Goal: Task Accomplishment & Management: Manage account settings

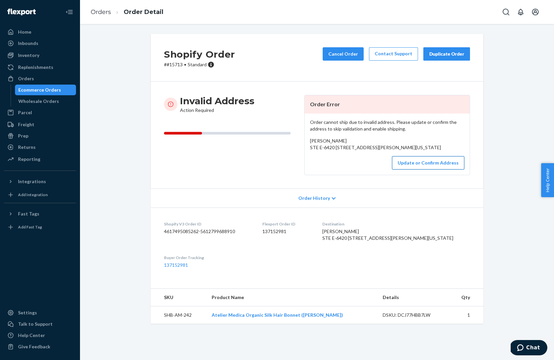
click at [414, 170] on button "Update or Confirm Address" at bounding box center [428, 162] width 72 height 13
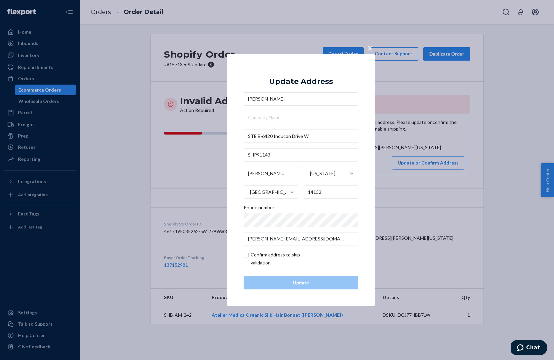
click at [227, 159] on div "× Update Address [PERSON_NAME][STREET_ADDRESS][PERSON_NAME][US_STATE] Phone num…" at bounding box center [301, 180] width 148 height 252
drag, startPoint x: 260, startPoint y: 136, endPoint x: 228, endPoint y: 130, distance: 32.5
click at [228, 130] on div "× Update Address [PERSON_NAME][STREET_ADDRESS][PERSON_NAME][US_STATE] Phone num…" at bounding box center [301, 180] width 148 height 252
click at [317, 137] on input "STE E-6420 Inducon Drive W" at bounding box center [301, 136] width 114 height 13
drag, startPoint x: 262, startPoint y: 136, endPoint x: 238, endPoint y: 134, distance: 23.7
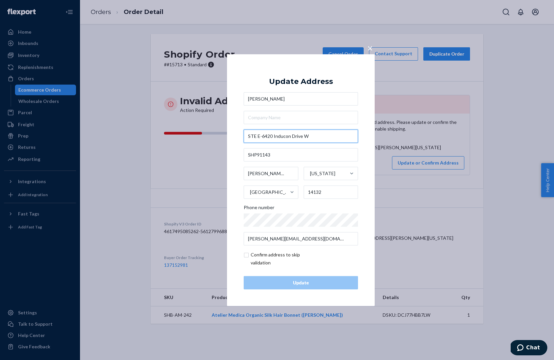
click at [238, 134] on div "× Update Address [PERSON_NAME][STREET_ADDRESS][PERSON_NAME][US_STATE] Phone num…" at bounding box center [301, 180] width 148 height 252
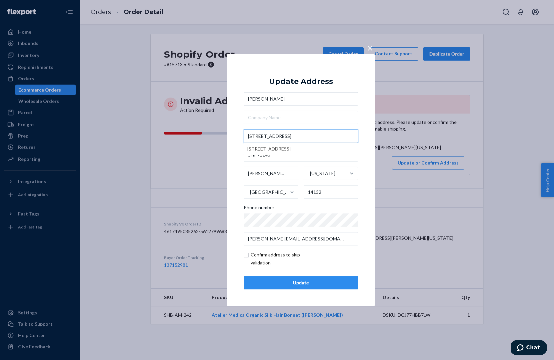
type input "[STREET_ADDRESS]"
click at [278, 158] on input "SHP91143" at bounding box center [301, 154] width 114 height 13
paste input "STE E-"
click at [261, 156] on input "SHP91143 STE E-" at bounding box center [301, 154] width 114 height 13
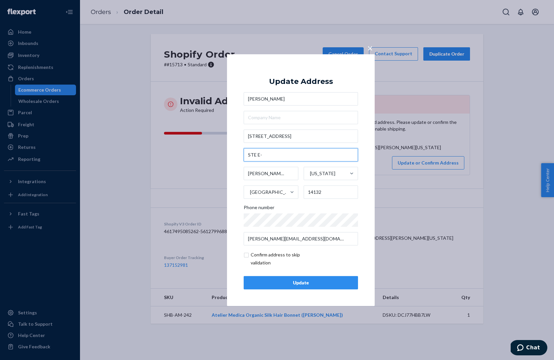
type input "STE E-"
click at [282, 120] on input "text" at bounding box center [301, 117] width 114 height 13
paste input "SHP91143"
type input "SHP91143"
click at [264, 157] on input "STE E-" at bounding box center [301, 154] width 114 height 13
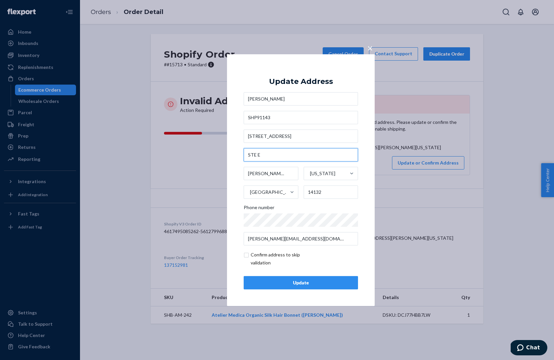
type input "STE E"
click at [268, 137] on input "[STREET_ADDRESS]" at bounding box center [301, 136] width 114 height 13
click at [308, 118] on input "SHP91143" at bounding box center [301, 117] width 114 height 13
drag, startPoint x: 263, startPoint y: 239, endPoint x: 311, endPoint y: 240, distance: 48.3
click at [311, 240] on input "[PERSON_NAME][EMAIL_ADDRESS][DOMAIN_NAME]" at bounding box center [301, 238] width 114 height 13
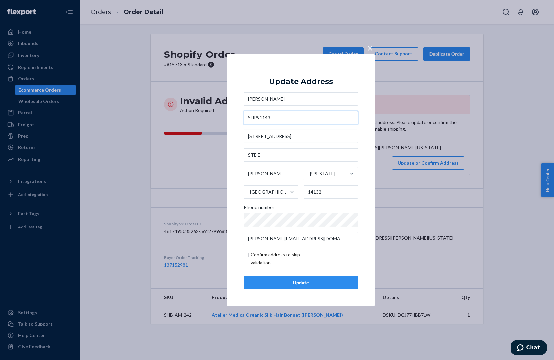
click at [276, 116] on input "SHP91143" at bounding box center [301, 117] width 114 height 13
click at [268, 153] on input "STE E" at bounding box center [301, 154] width 114 height 13
click at [288, 283] on div "Update" at bounding box center [300, 283] width 103 height 7
